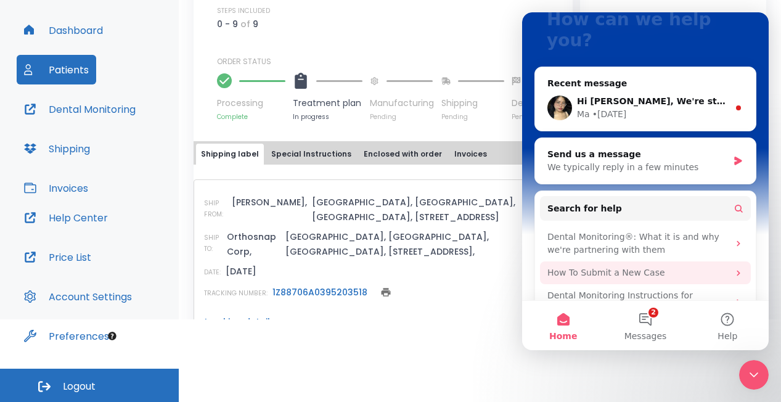
scroll to position [132, 0]
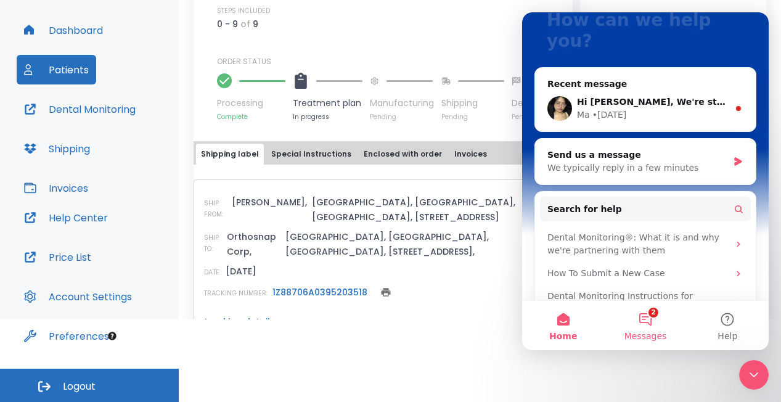
click at [643, 323] on button "2 Messages" at bounding box center [645, 325] width 82 height 49
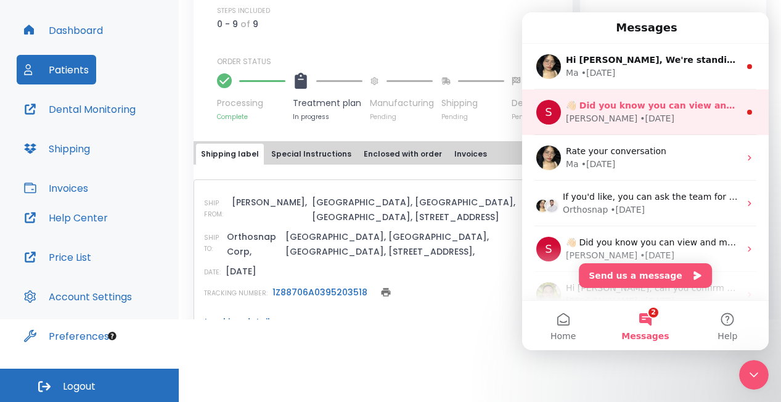
click at [664, 113] on div "[PERSON_NAME] • [DATE]" at bounding box center [653, 118] width 174 height 13
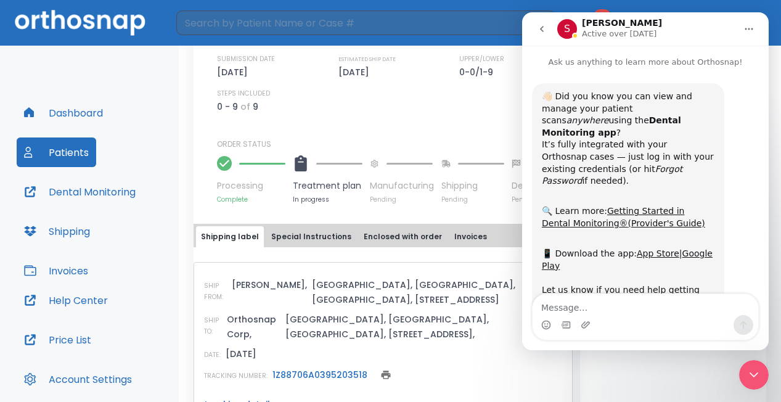
scroll to position [30, 0]
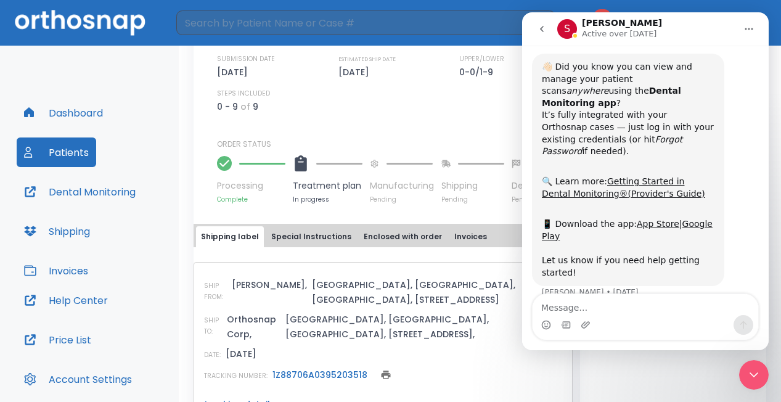
click at [542, 30] on icon "go back" at bounding box center [542, 29] width 4 height 6
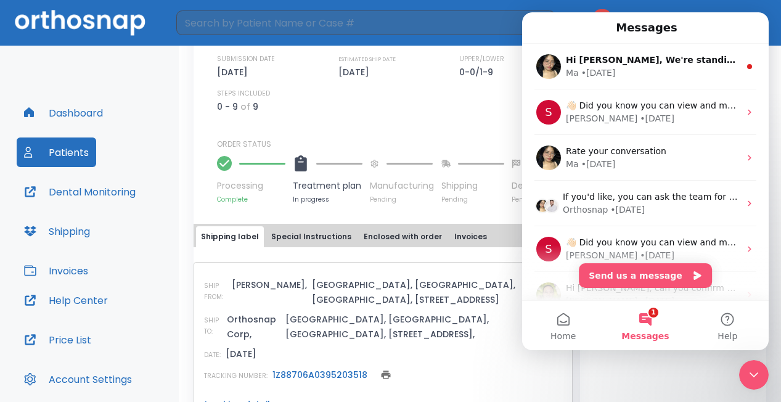
scroll to position [0, 0]
click at [758, 367] on icon "Close Intercom Messenger" at bounding box center [753, 374] width 15 height 15
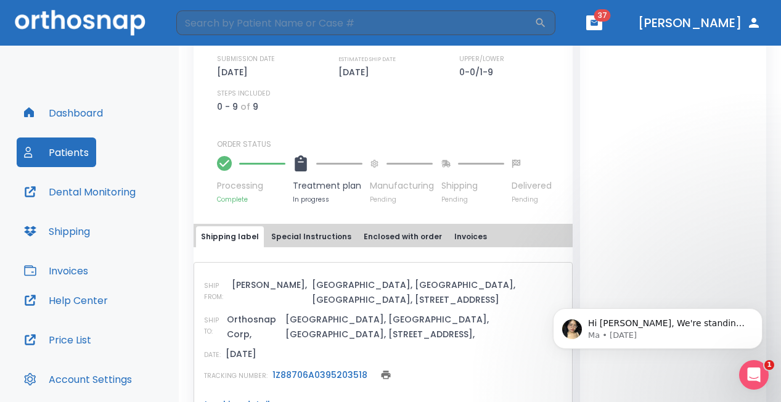
click at [303, 160] on div at bounding box center [301, 163] width 16 height 27
click at [309, 247] on div "SHIP FROM: [PERSON_NAME], [GEOGRAPHIC_DATA], [GEOGRAPHIC_DATA], [GEOGRAPHIC_DAT…" at bounding box center [383, 336] width 379 height 179
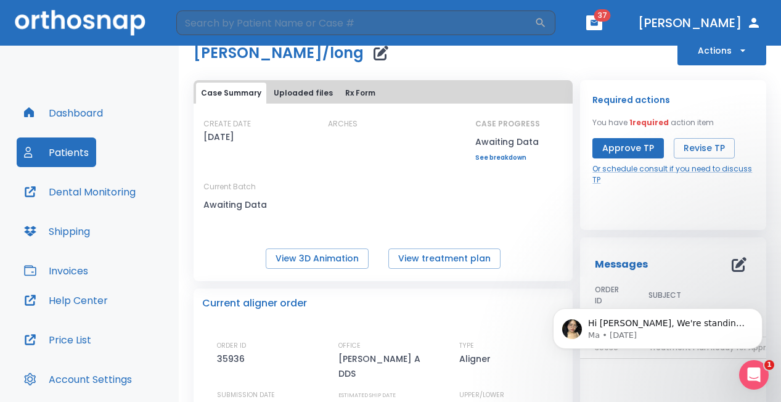
scroll to position [40, 0]
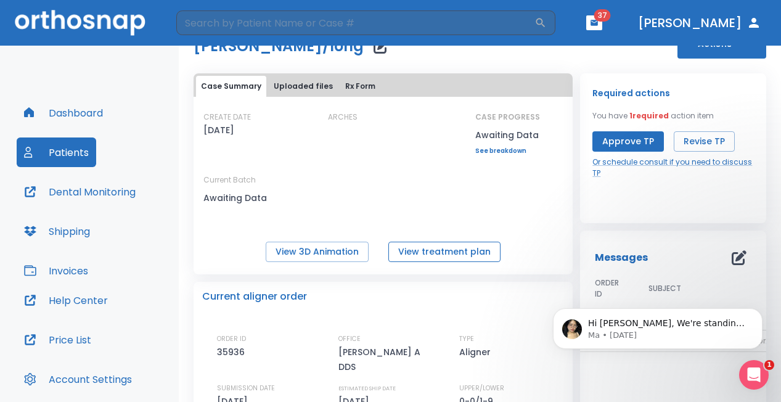
click at [449, 256] on button "View treatment plan" at bounding box center [444, 252] width 112 height 20
click at [341, 86] on button "Rx Form" at bounding box center [360, 86] width 40 height 21
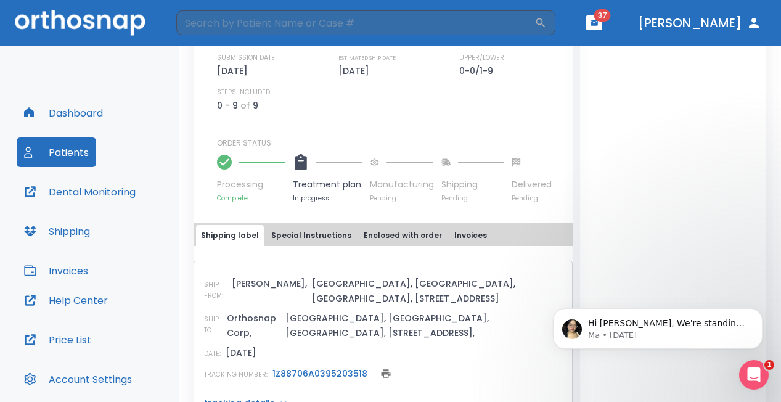
scroll to position [414, 0]
click at [304, 226] on button "Special Instructions" at bounding box center [311, 236] width 90 height 21
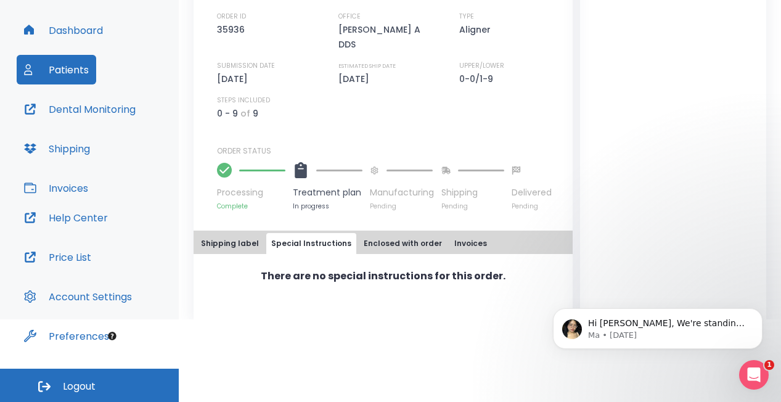
scroll to position [83, 0]
click at [372, 233] on button "Enclosed with order" at bounding box center [403, 243] width 88 height 21
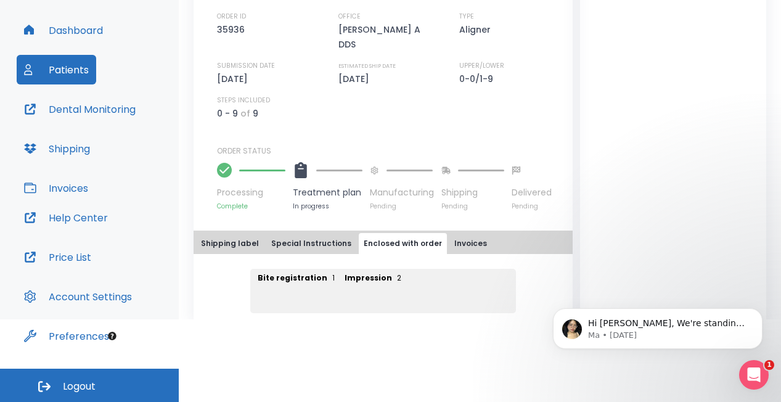
click at [449, 233] on button "Invoices" at bounding box center [470, 243] width 43 height 21
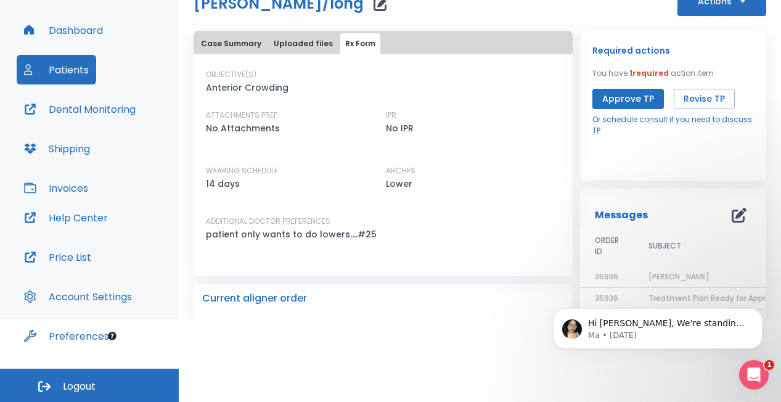
scroll to position [0, 0]
click at [246, 43] on button "Case Summary" at bounding box center [231, 43] width 70 height 21
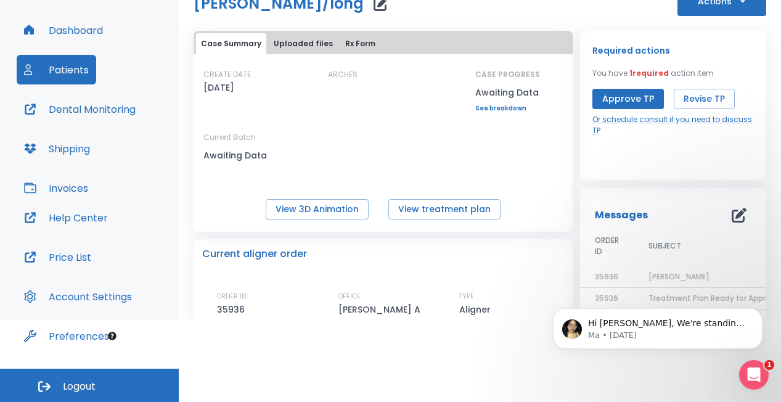
click at [489, 108] on link "See breakdown" at bounding box center [507, 108] width 65 height 7
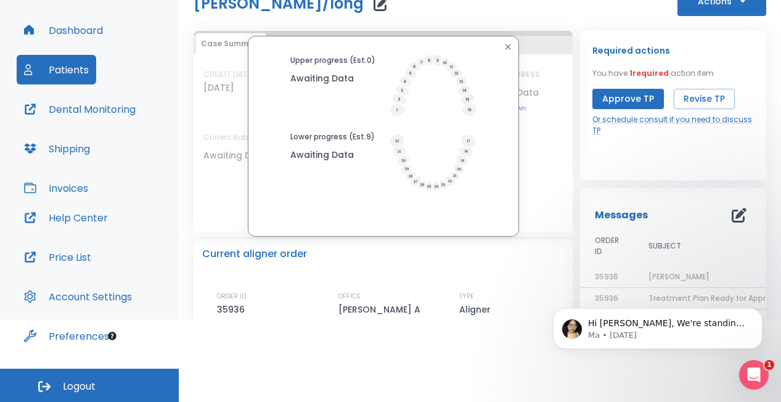
click at [505, 47] on icon "button" at bounding box center [508, 47] width 10 height 10
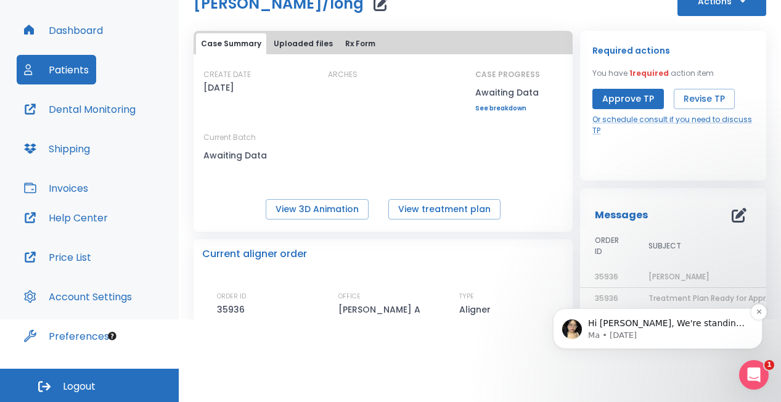
click at [611, 326] on p "Hi [PERSON_NAME], We're standing by in case you need anything. If you’re all se…" at bounding box center [667, 323] width 159 height 12
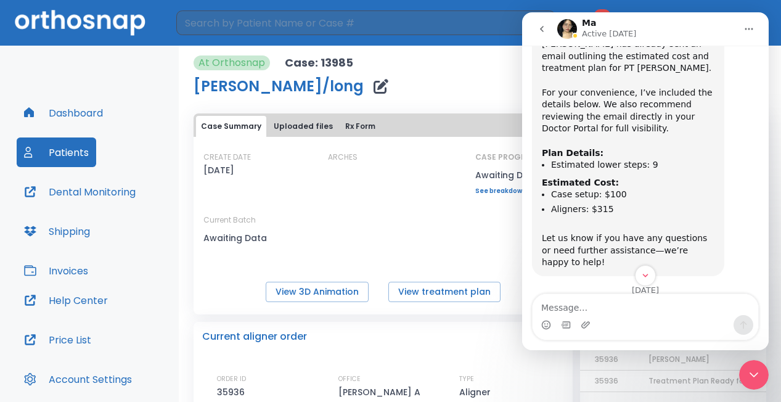
scroll to position [687, 0]
click at [544, 29] on icon "go back" at bounding box center [542, 29] width 10 height 10
